Goal: Transaction & Acquisition: Purchase product/service

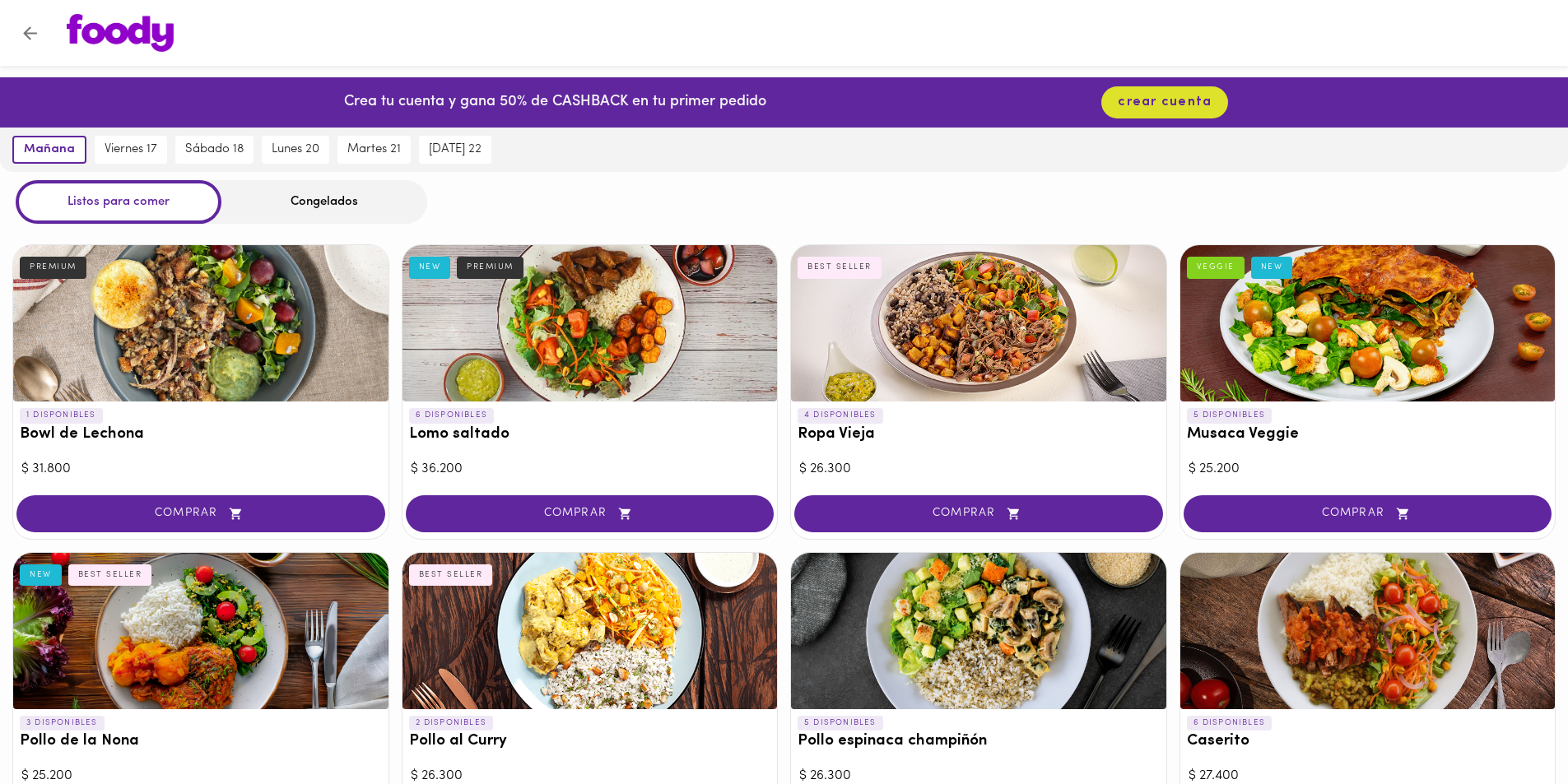
drag, startPoint x: 807, startPoint y: 407, endPoint x: 847, endPoint y: 386, distance: 45.2
drag, startPoint x: 847, startPoint y: 386, endPoint x: 285, endPoint y: 344, distance: 563.6
click at [264, 378] on div at bounding box center [200, 323] width 376 height 156
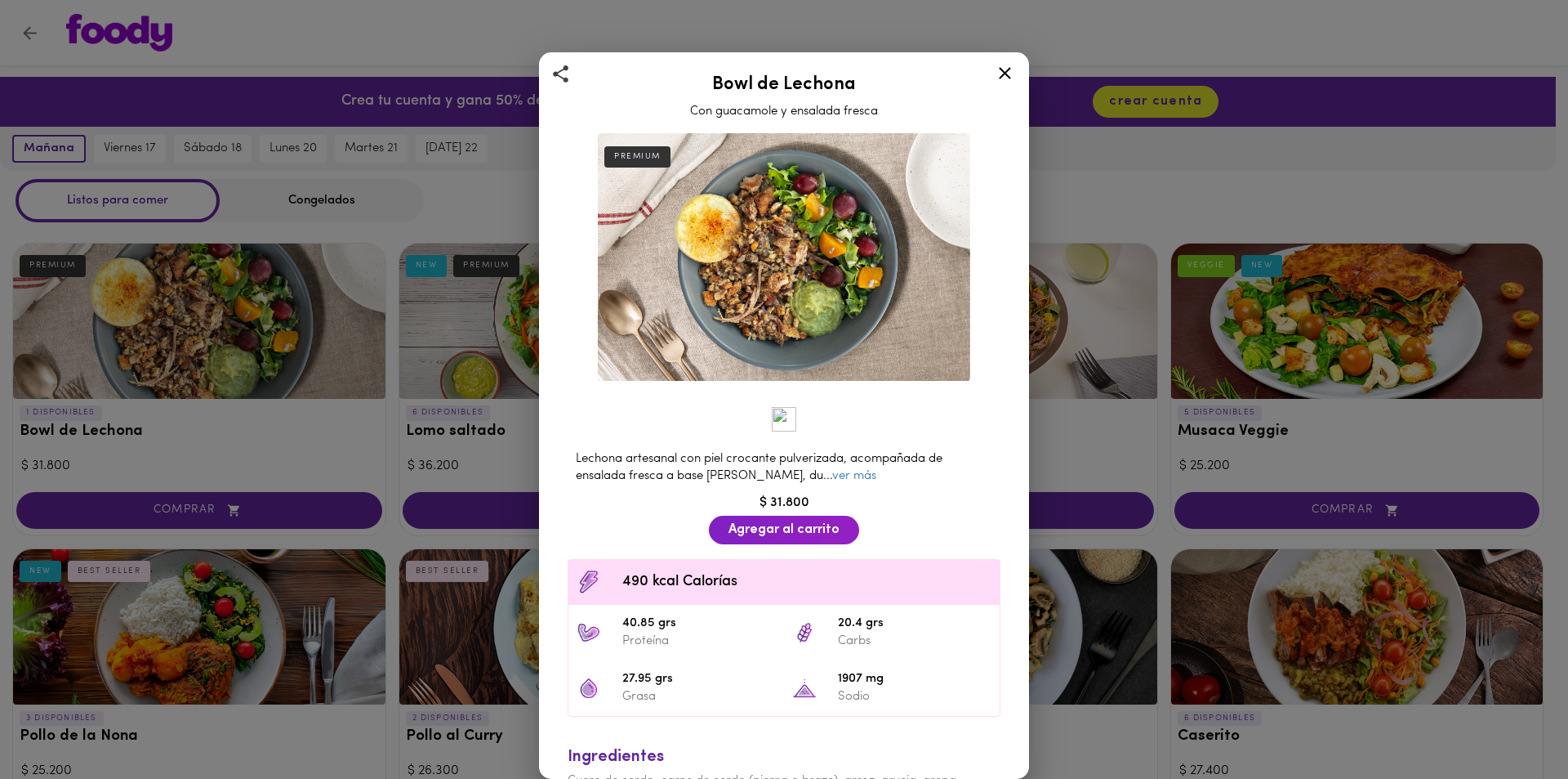
drag, startPoint x: 283, startPoint y: 342, endPoint x: 305, endPoint y: 310, distance: 38.8
click at [251, 303] on div "Bowl de Lechona Con guacamole y ensalada fresca PREMIUM Lechona artesanal con p…" at bounding box center [784, 390] width 1568 height 779
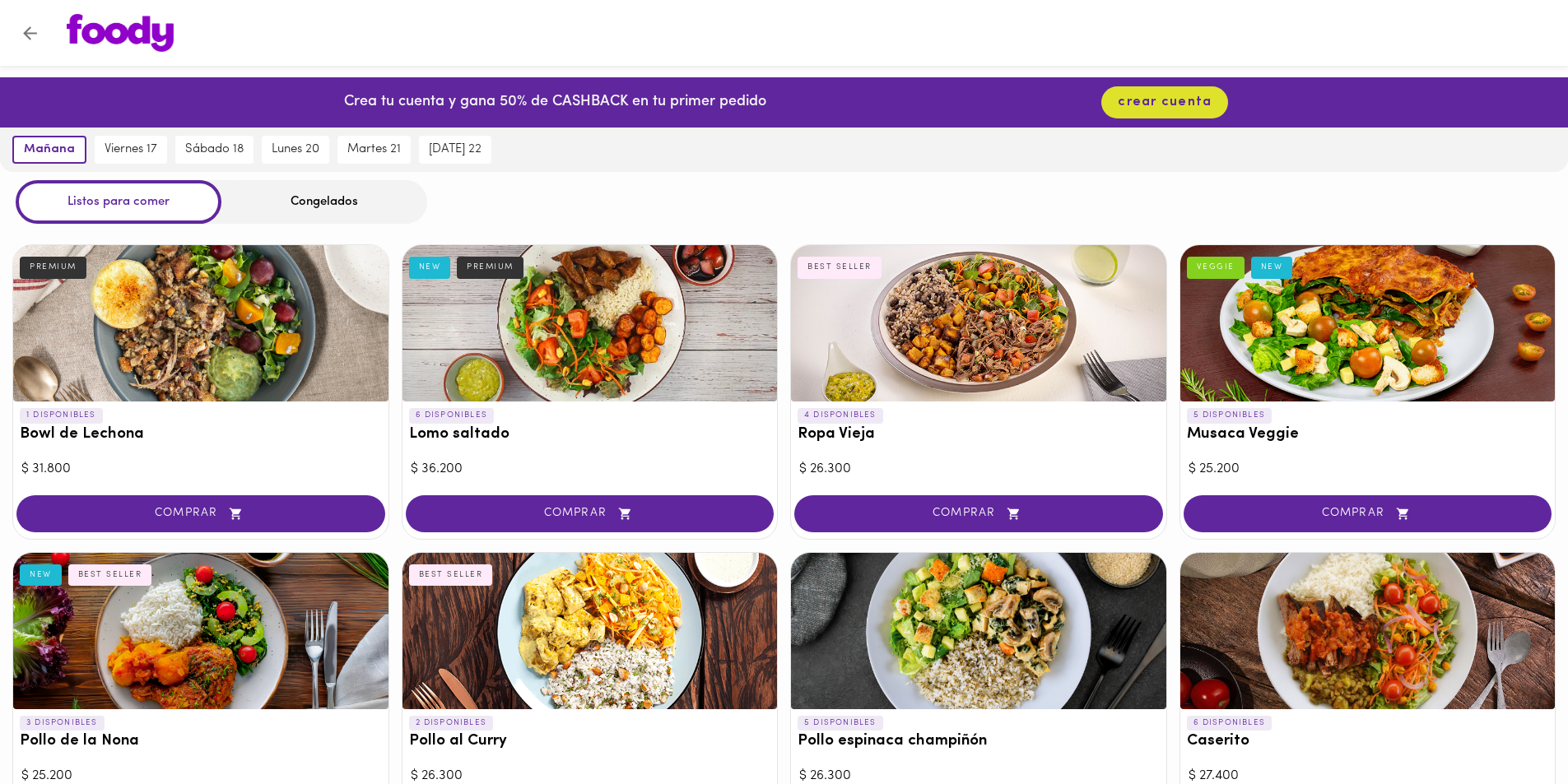
click at [277, 340] on div at bounding box center [200, 323] width 376 height 156
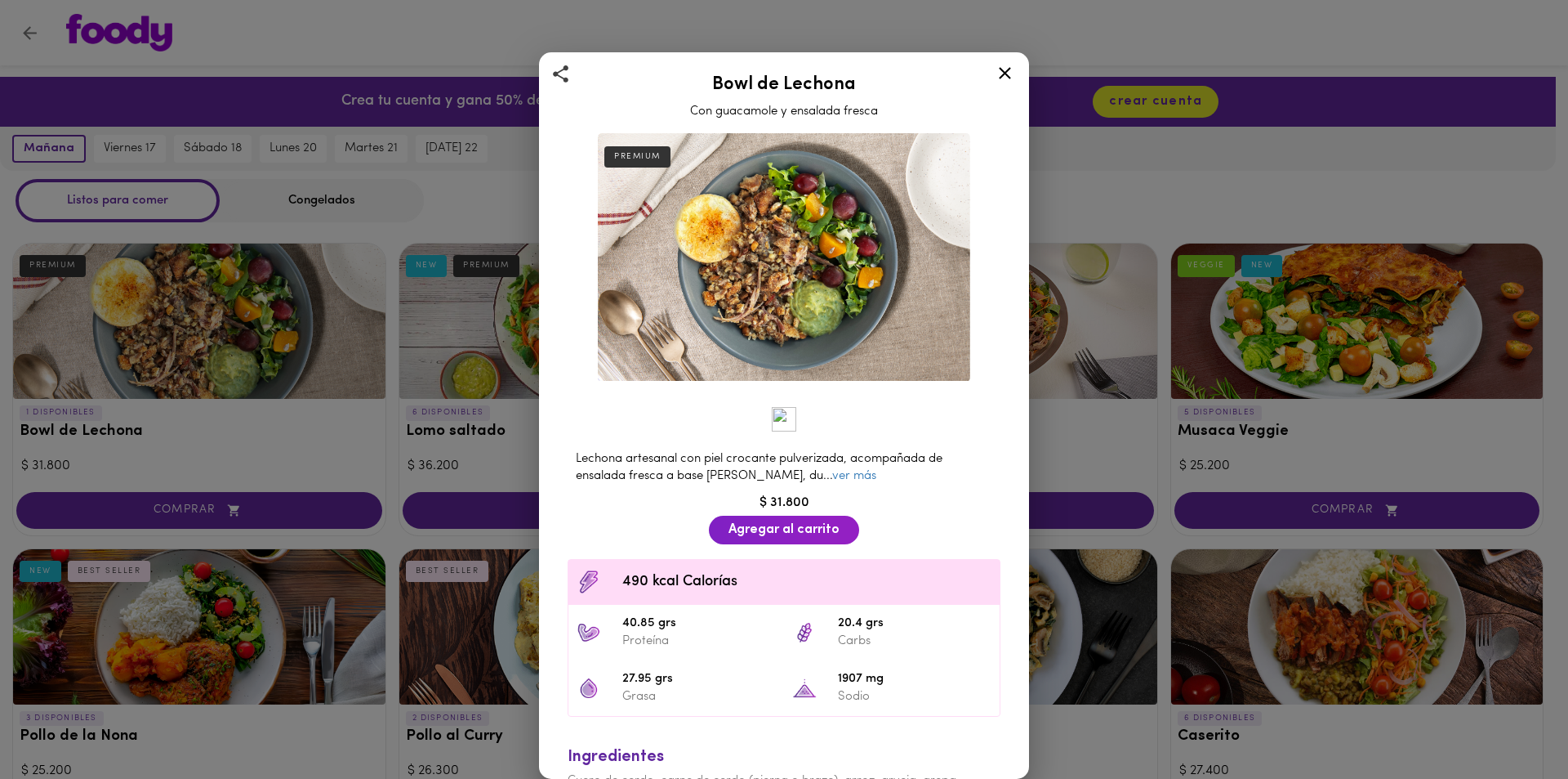
click at [741, 224] on img at bounding box center [784, 257] width 373 height 248
click at [1130, 247] on div "Bowl de Lechona Con guacamole y ensalada fresca PREMIUM Lechona artesanal con p…" at bounding box center [784, 390] width 1568 height 779
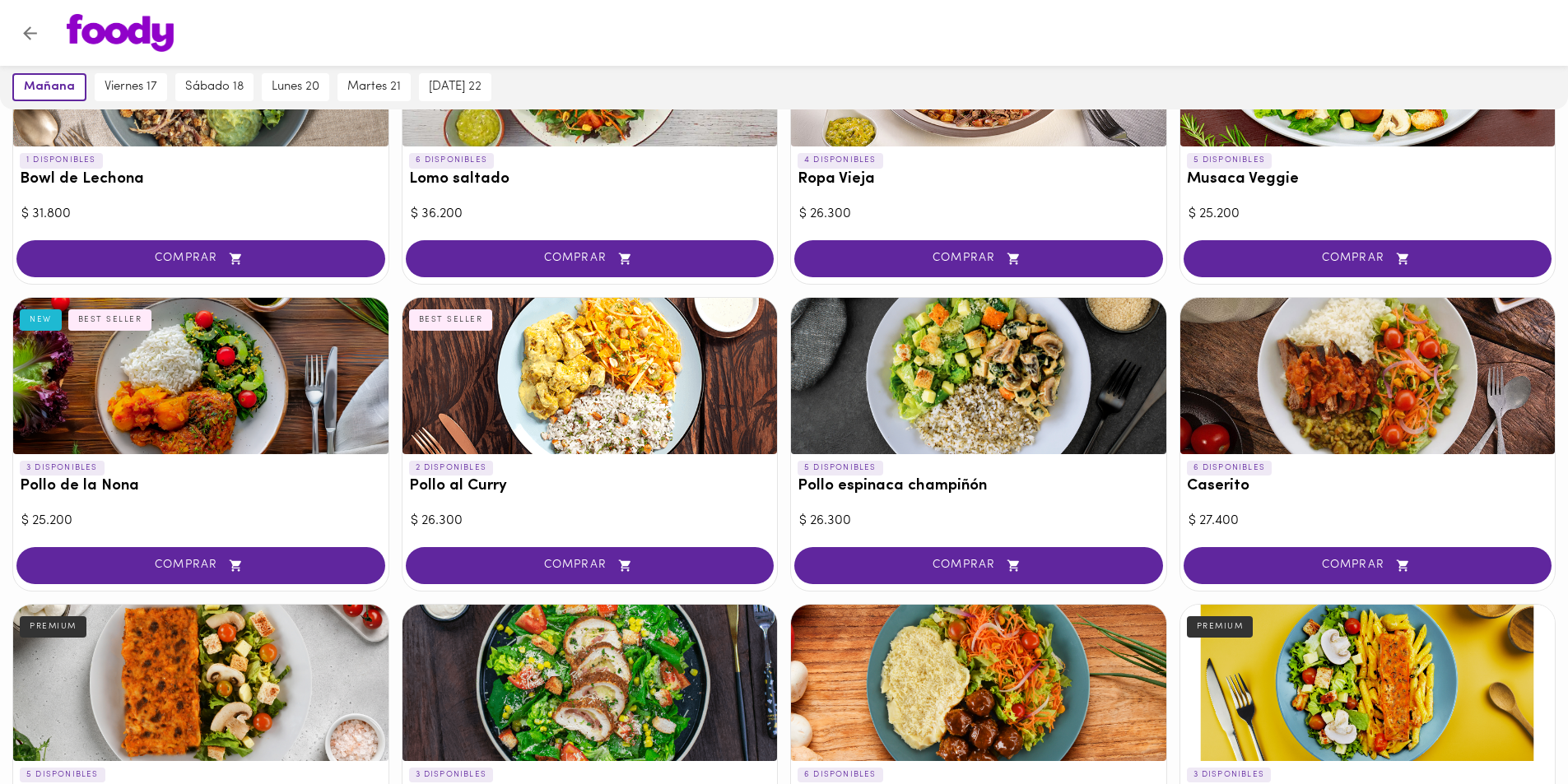
scroll to position [329, 0]
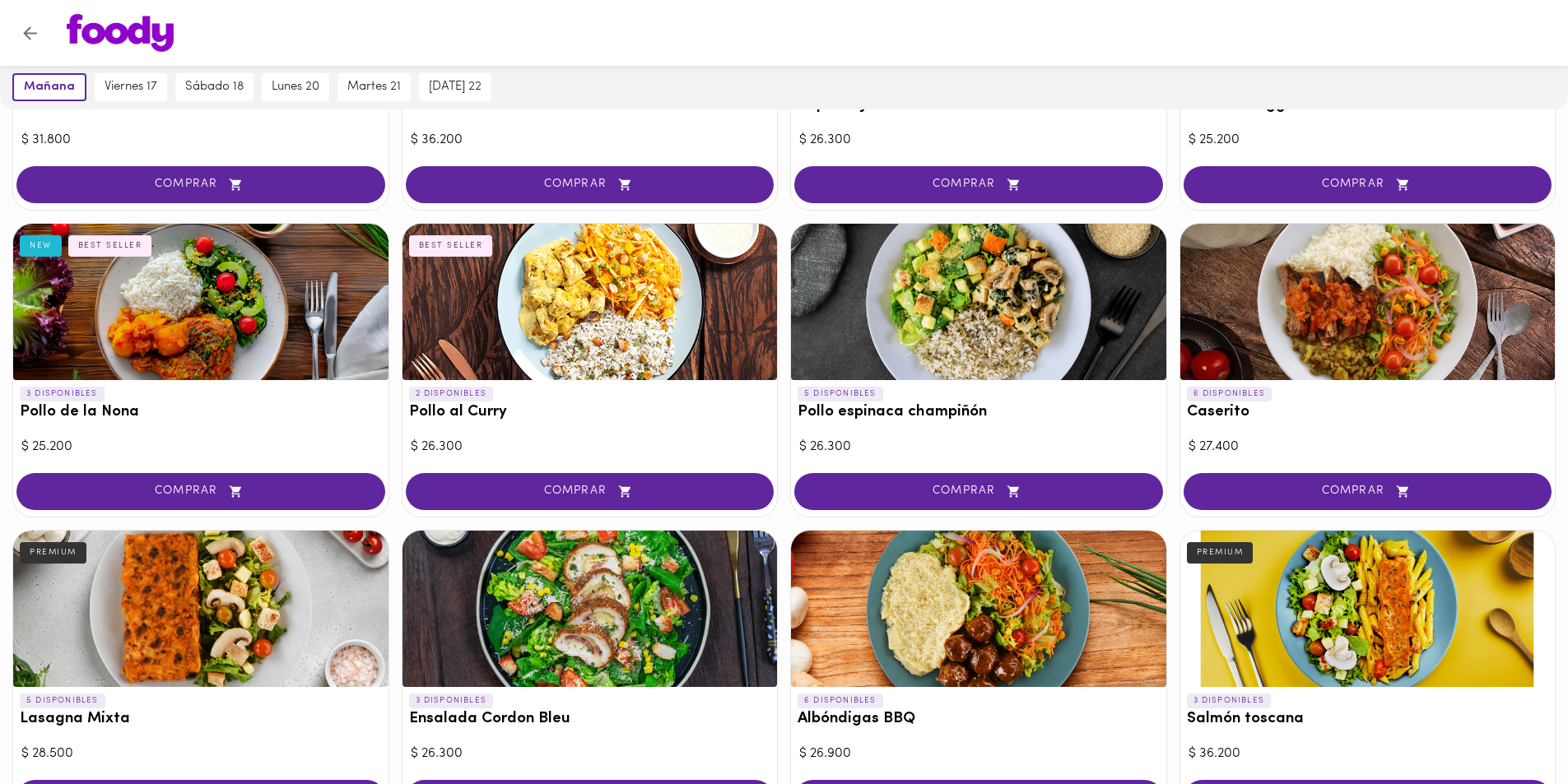
click at [661, 341] on div at bounding box center [590, 302] width 376 height 156
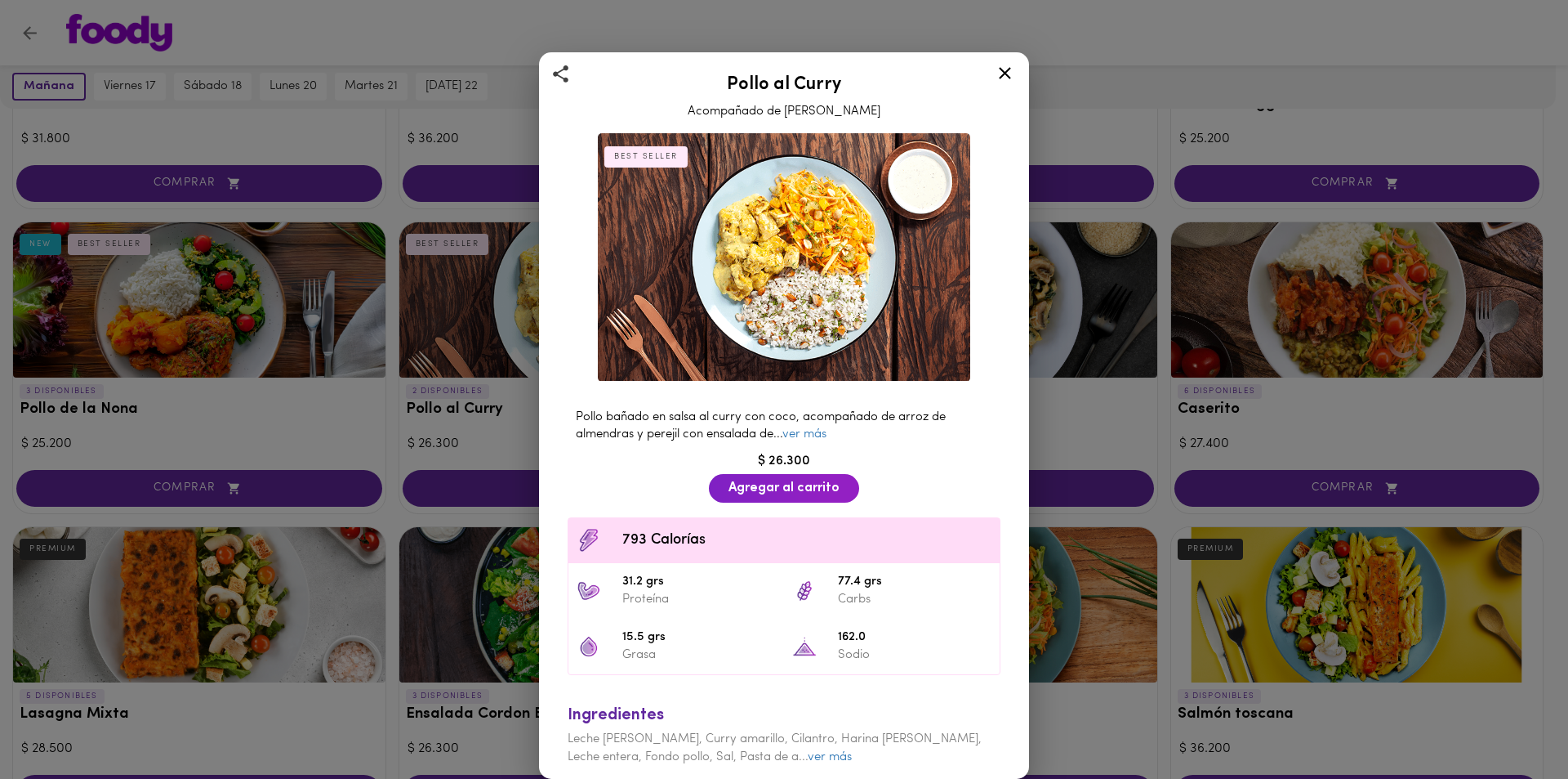
drag, startPoint x: 832, startPoint y: 182, endPoint x: 820, endPoint y: 191, distance: 15.0
click at [1362, 27] on div "Pollo al Curry Acompañado de Arroz Pilaf BEST SELLER Pollo bañado en salsa al c…" at bounding box center [784, 390] width 1568 height 779
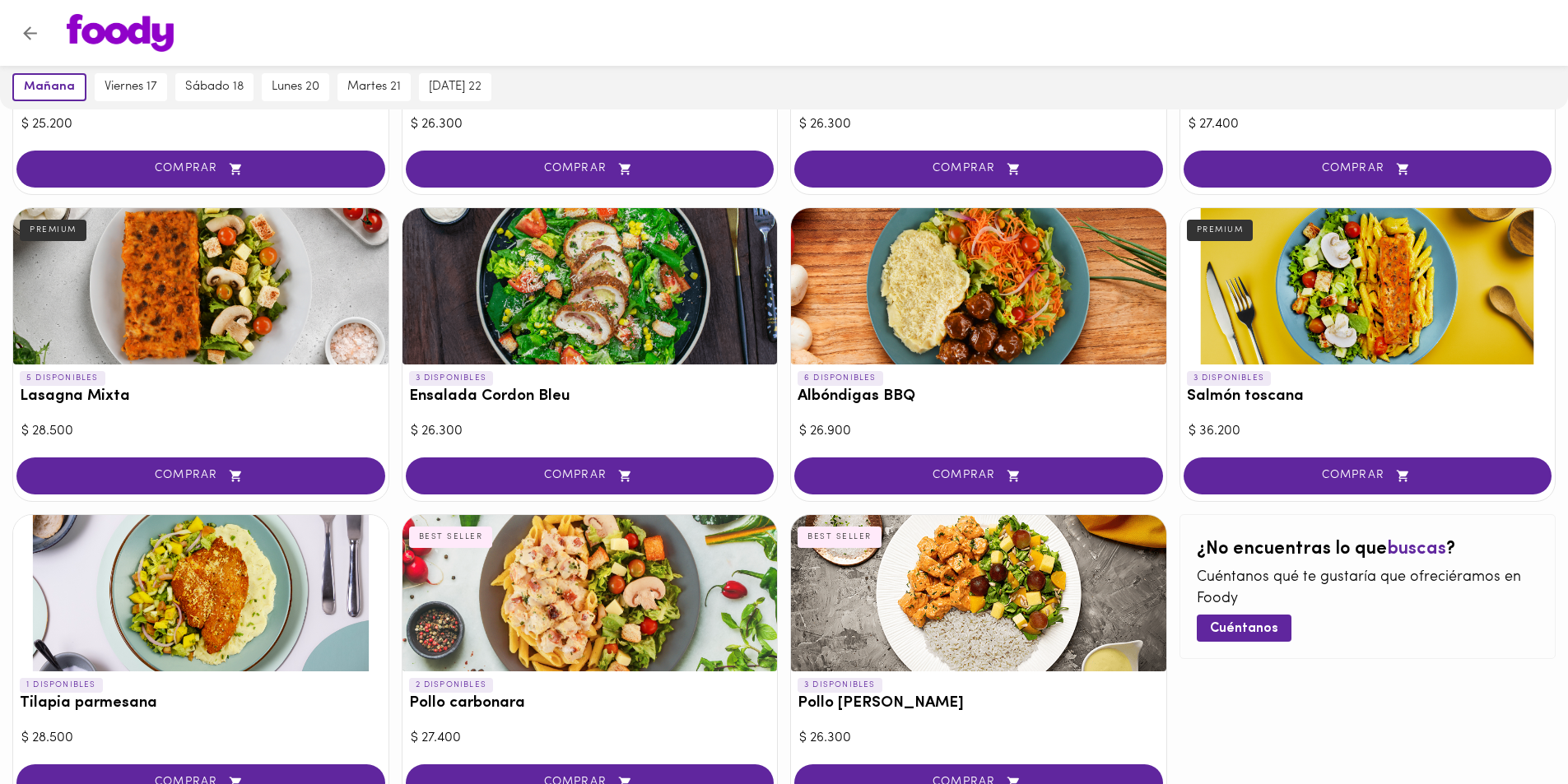
scroll to position [771, 0]
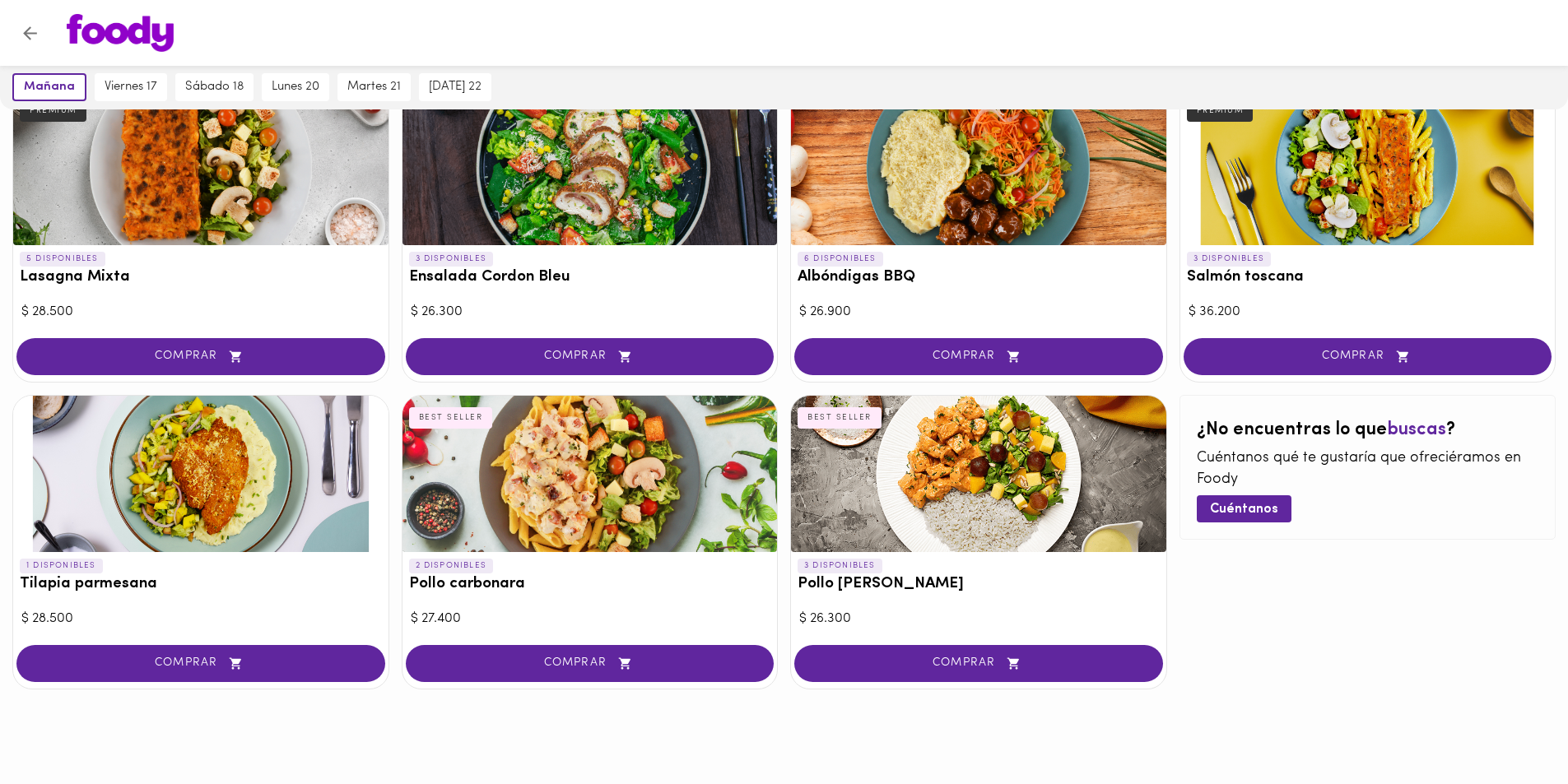
click at [265, 499] on div at bounding box center [200, 474] width 376 height 156
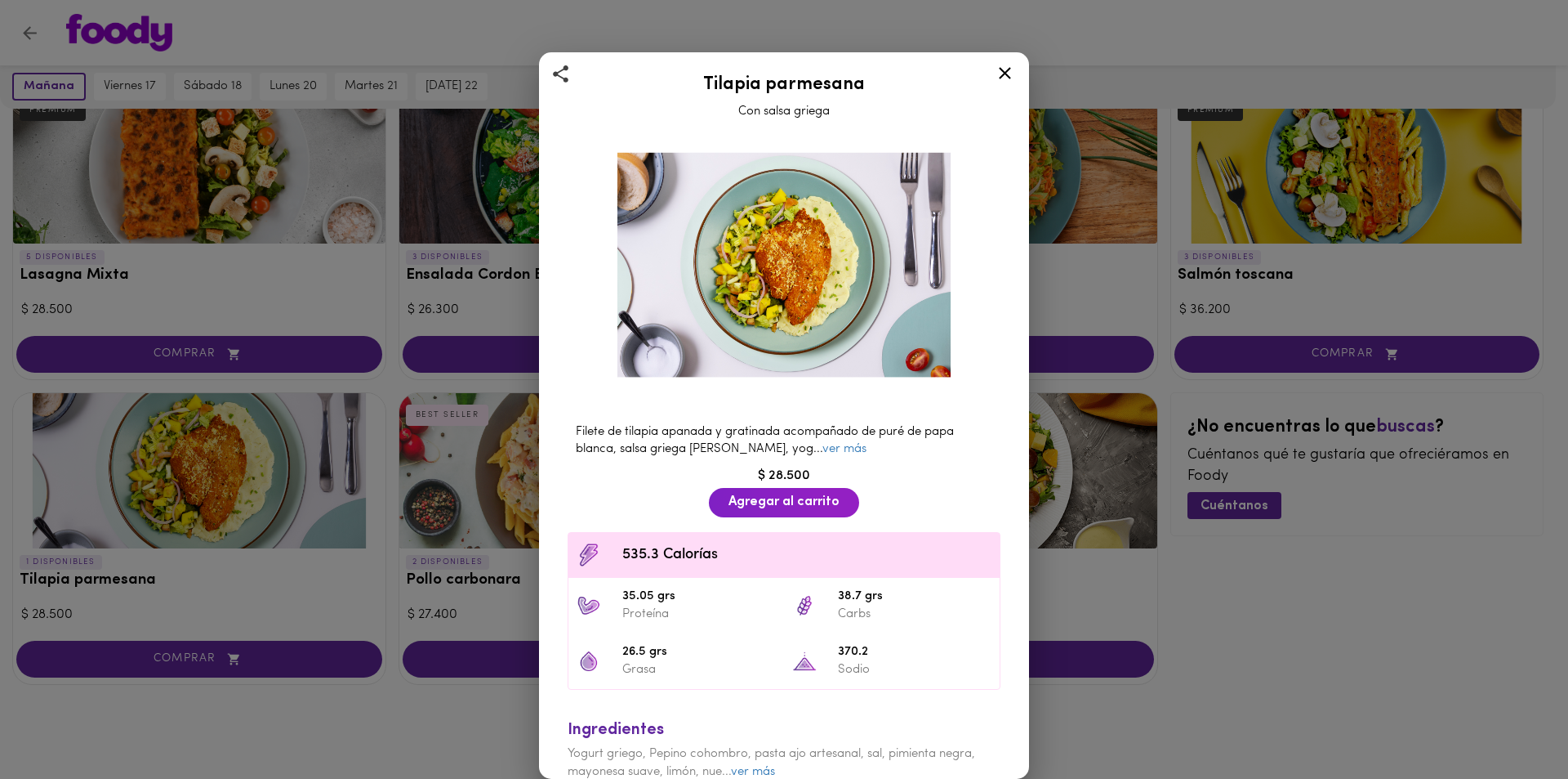
drag, startPoint x: 985, startPoint y: 92, endPoint x: 997, endPoint y: 77, distance: 19.2
click at [990, 87] on div "Tilapia parmesana Con salsa griega Filete de tilapia apanada y gratinada acompa…" at bounding box center [784, 415] width 490 height 727
click at [997, 77] on icon at bounding box center [1005, 73] width 20 height 20
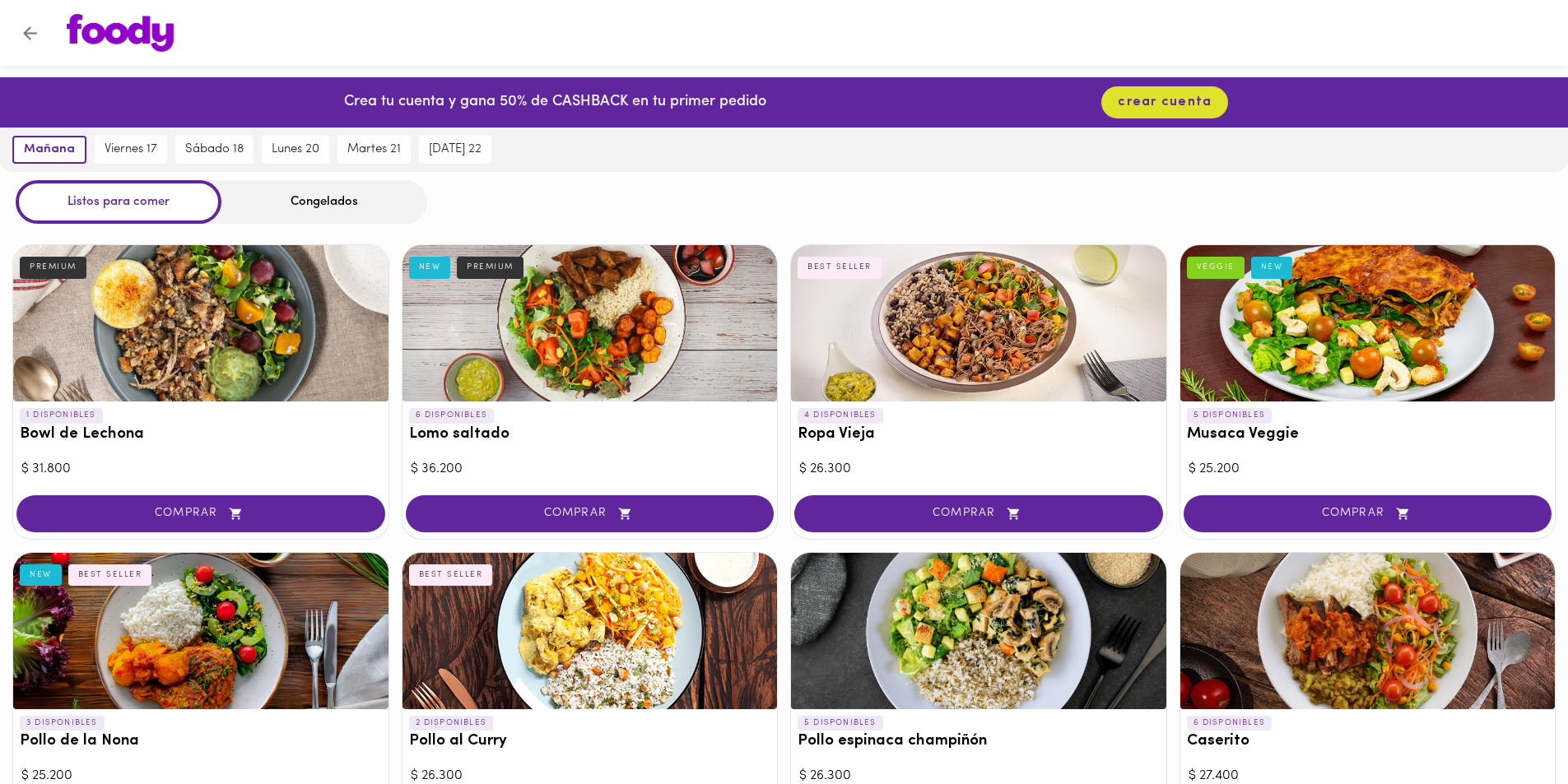
click at [38, 19] on button "Volver" at bounding box center [30, 33] width 40 height 40
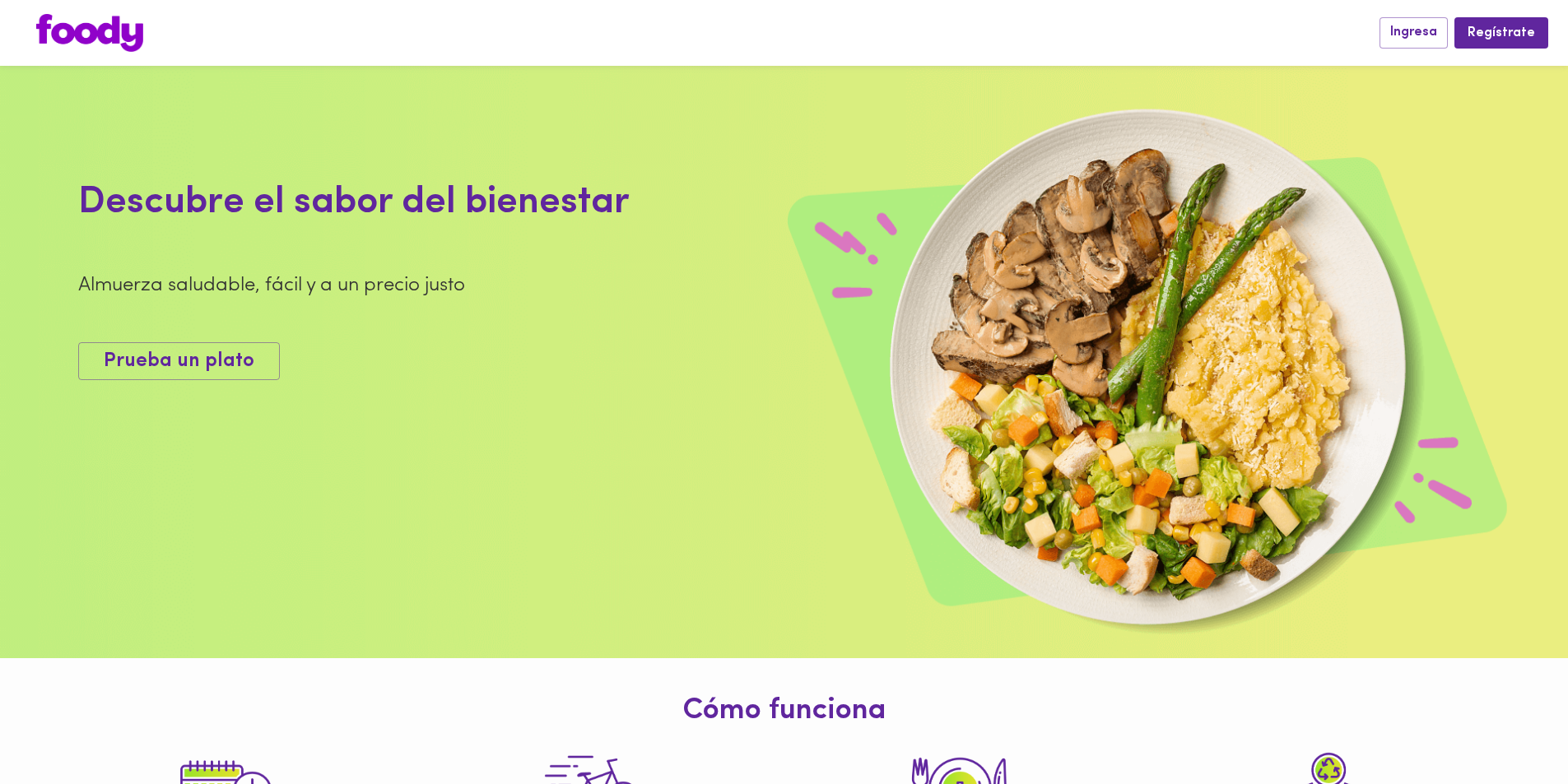
click at [138, 58] on div "Ingresa Regístrate" at bounding box center [784, 33] width 1568 height 66
click at [131, 45] on img at bounding box center [89, 32] width 107 height 38
click at [106, 44] on img at bounding box center [89, 32] width 107 height 38
